Goal: Information Seeking & Learning: Learn about a topic

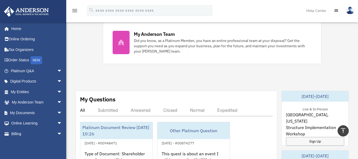
scroll to position [212, 0]
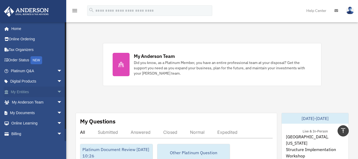
click at [57, 92] on span "arrow_drop_down" at bounding box center [62, 91] width 11 height 11
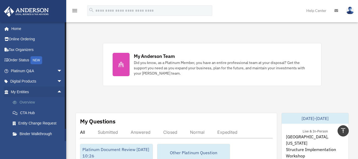
click at [37, 102] on link "Overview" at bounding box center [38, 102] width 63 height 11
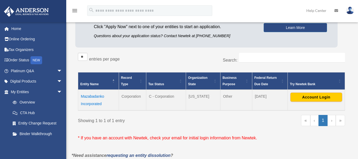
scroll to position [79, 0]
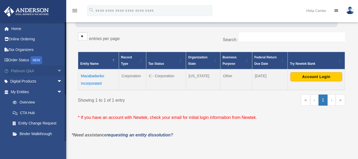
click at [57, 69] on span "arrow_drop_down" at bounding box center [62, 70] width 11 height 11
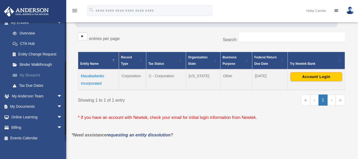
scroll to position [186, 0]
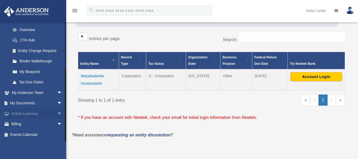
click at [57, 113] on span "arrow_drop_down" at bounding box center [62, 113] width 11 height 11
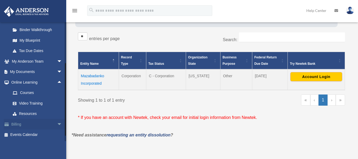
scroll to position [217, 0]
click at [31, 101] on link "Video Training" at bounding box center [38, 103] width 63 height 11
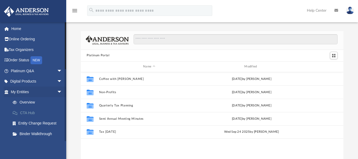
scroll to position [116, 258]
click at [34, 112] on link "CTA Hub" at bounding box center [38, 112] width 63 height 11
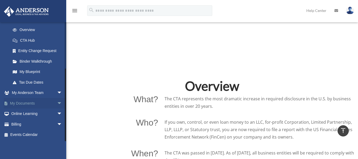
scroll to position [291, 0]
click at [57, 105] on span "arrow_drop_down" at bounding box center [62, 103] width 11 height 11
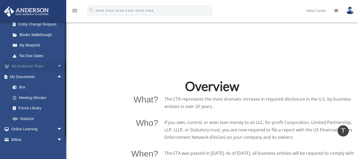
click at [57, 65] on span "arrow_drop_down" at bounding box center [62, 66] width 11 height 11
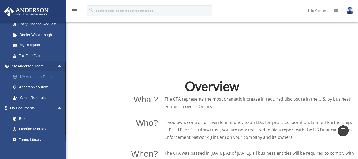
click at [46, 76] on link "My Anderson Team" at bounding box center [38, 76] width 63 height 11
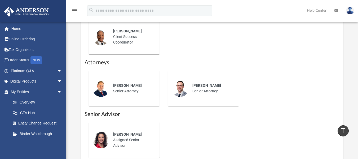
scroll to position [291, 0]
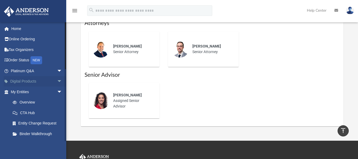
click at [57, 80] on span "arrow_drop_down" at bounding box center [62, 81] width 11 height 11
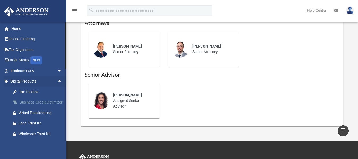
scroll to position [26, 0]
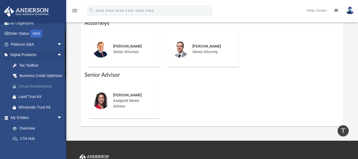
click at [38, 89] on div "Virtual Bookkeeping" at bounding box center [41, 86] width 45 height 7
click at [30, 66] on div "Tax Toolbox" at bounding box center [41, 65] width 45 height 7
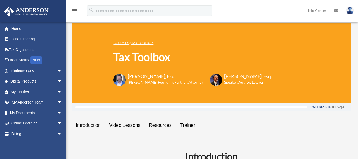
scroll to position [30, 0]
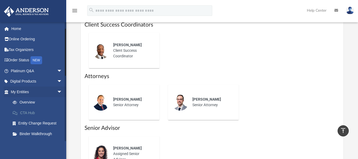
scroll to position [53, 0]
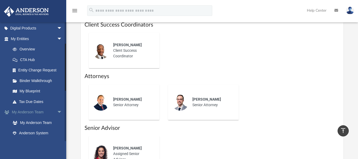
click at [57, 114] on span "arrow_drop_down" at bounding box center [62, 112] width 11 height 11
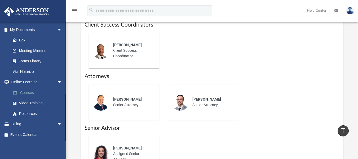
scroll to position [265, 0]
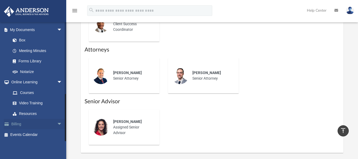
click at [57, 125] on span "arrow_drop_down" at bounding box center [62, 124] width 11 height 11
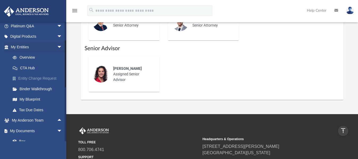
scroll to position [0, 0]
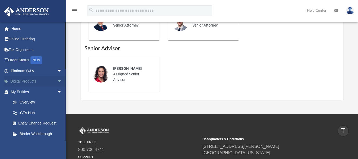
click at [57, 81] on span "arrow_drop_down" at bounding box center [62, 81] width 11 height 11
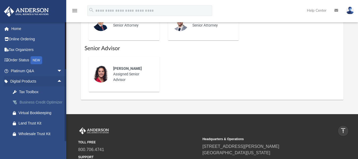
click at [28, 103] on div "Business Credit Optimizer" at bounding box center [41, 102] width 45 height 7
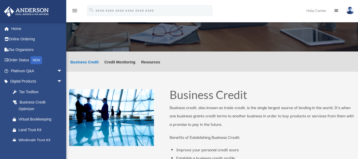
scroll to position [26, 0]
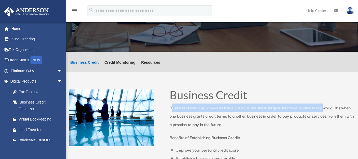
drag, startPoint x: 173, startPoint y: 107, endPoint x: 323, endPoint y: 109, distance: 149.6
click at [325, 108] on p "Business credit, also known as trade credit, is the single largest source of le…" at bounding box center [261, 118] width 185 height 30
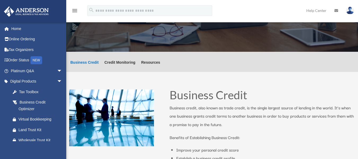
click at [273, 128] on p "Business credit, also known as trade credit, is the single largest source of le…" at bounding box center [261, 118] width 185 height 30
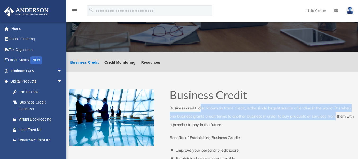
drag, startPoint x: 202, startPoint y: 107, endPoint x: 349, endPoint y: 119, distance: 147.2
click at [349, 119] on p "Business credit, also known as trade credit, is the single largest source of le…" at bounding box center [261, 118] width 185 height 30
click at [240, 116] on p "Business credit, also known as trade credit, is the single largest source of le…" at bounding box center [261, 118] width 185 height 30
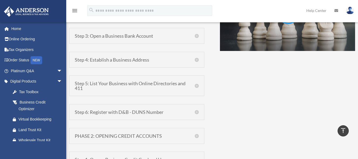
scroll to position [450, 0]
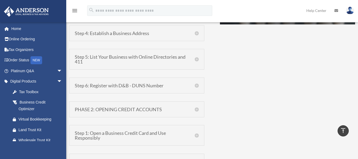
click at [197, 109] on h5 "PHASE 2: OPENING CREDIT ACCOUNTS" at bounding box center [137, 109] width 124 height 5
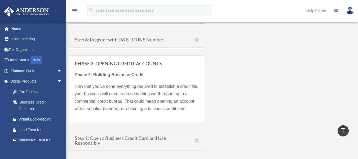
scroll to position [503, 0]
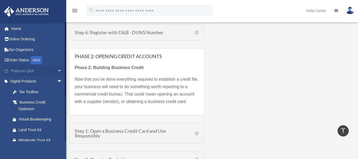
click at [57, 72] on span "arrow_drop_down" at bounding box center [62, 70] width 11 height 11
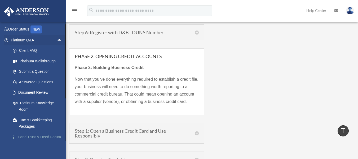
scroll to position [53, 0]
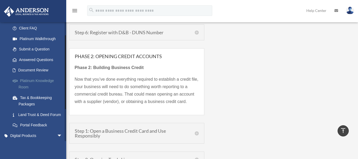
click at [41, 83] on link "Platinum Knowledge Room" at bounding box center [38, 83] width 63 height 17
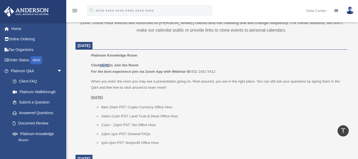
scroll to position [212, 0]
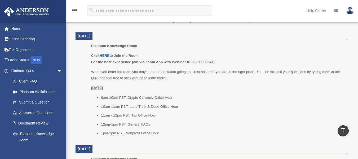
click at [105, 56] on u "HERE" at bounding box center [105, 55] width 10 height 4
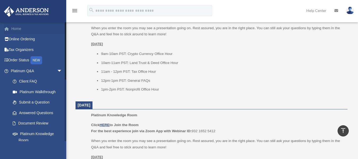
scroll to position [265, 0]
